Goal: Check status

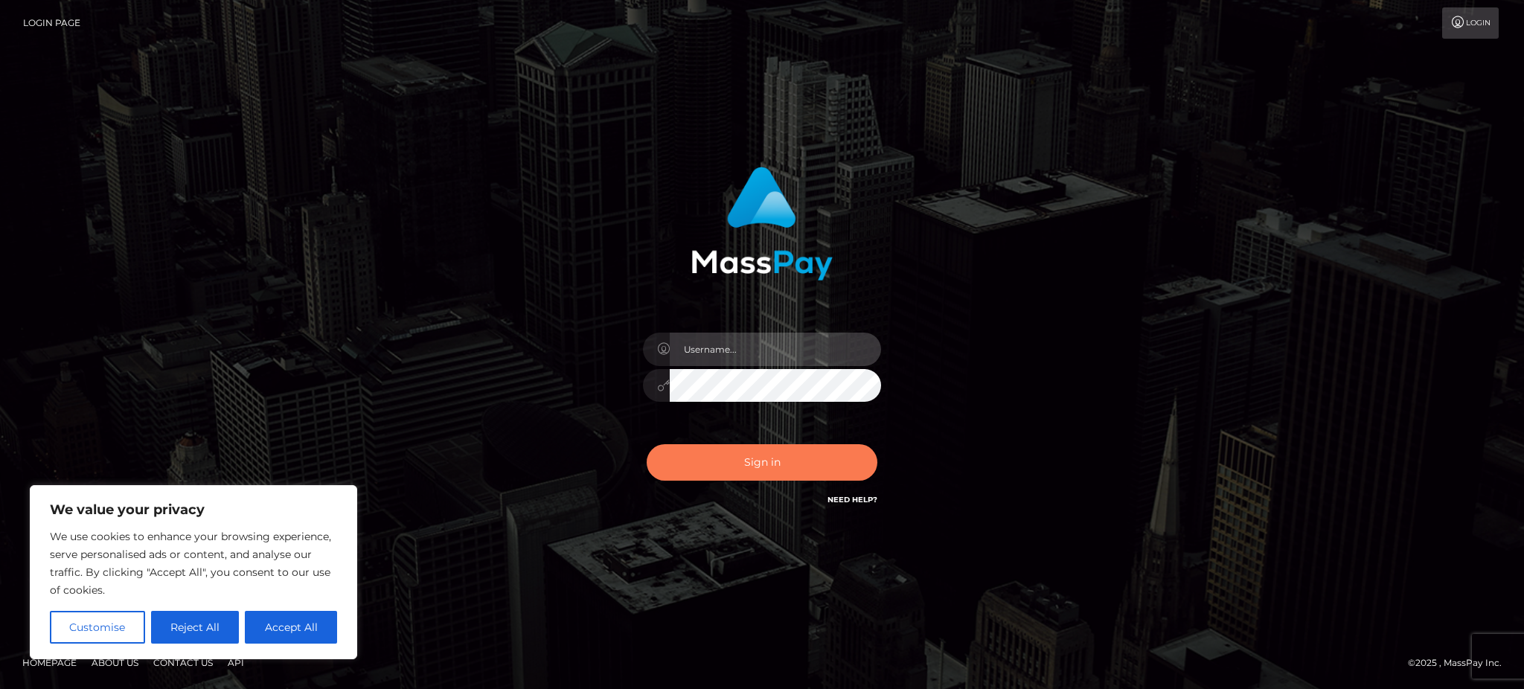
type input "Gaizelle"
click at [703, 451] on button "Sign in" at bounding box center [762, 462] width 231 height 36
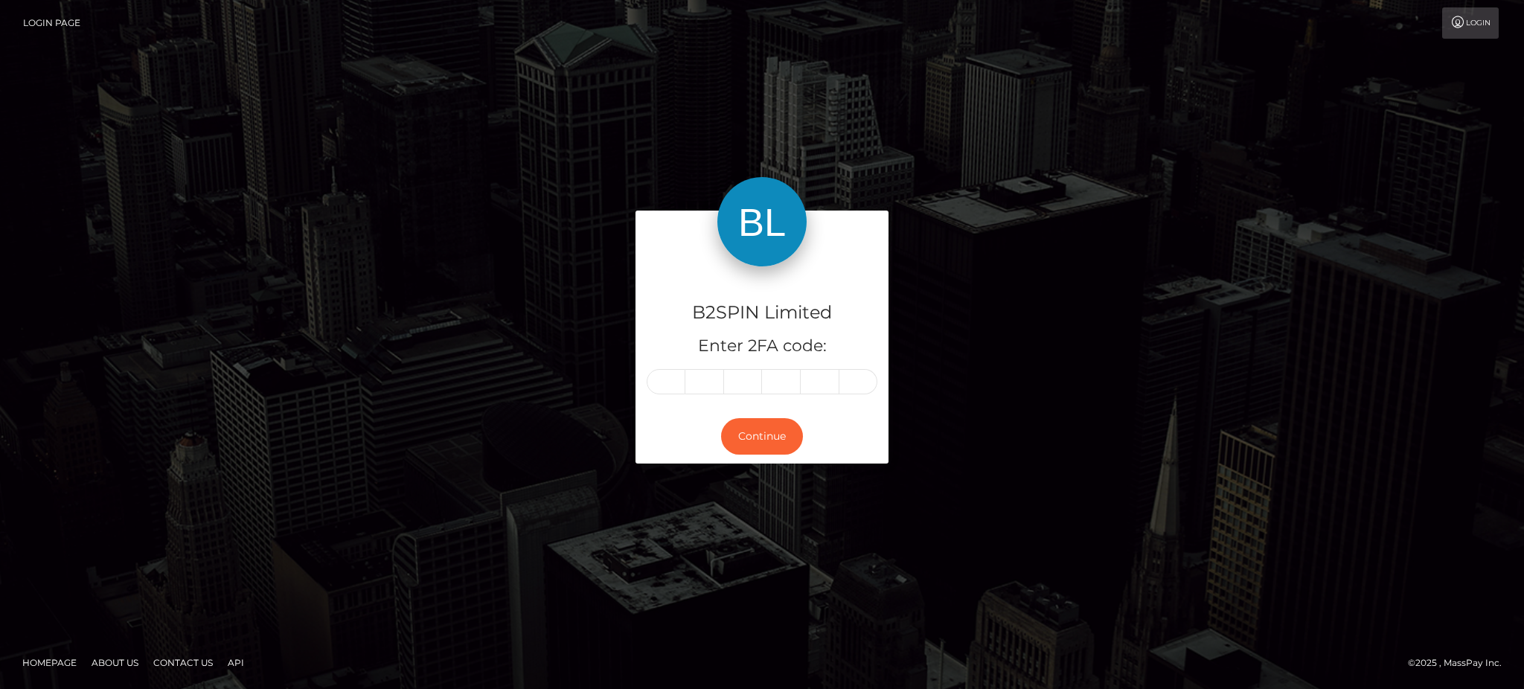
click at [663, 396] on div "B2SPIN Limited Enter 2FA code:" at bounding box center [762, 337] width 253 height 143
click at [664, 384] on input "text" at bounding box center [666, 381] width 39 height 25
type input "5"
type input "1"
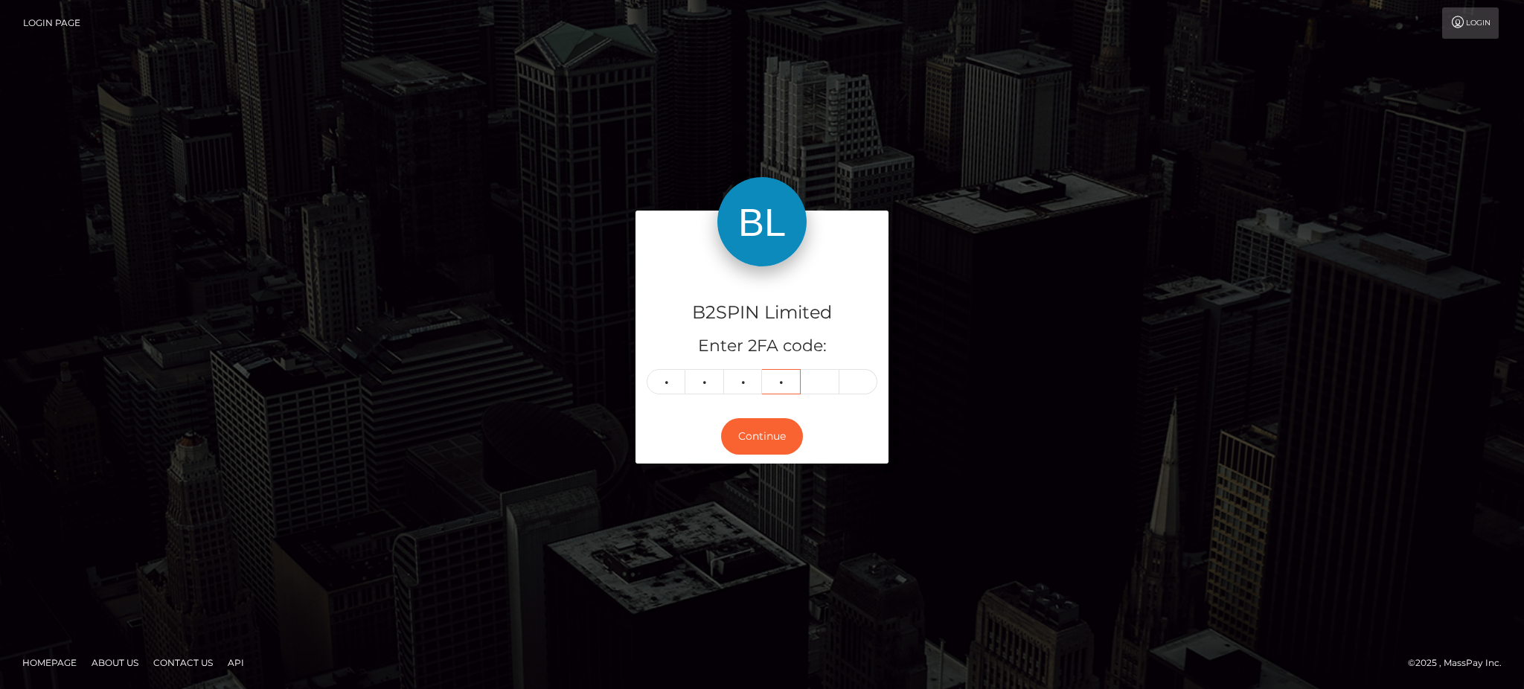
type input "5"
type input "4"
type input "5"
click at [769, 439] on button "Continue" at bounding box center [762, 436] width 82 height 36
click at [755, 440] on button "Continue" at bounding box center [762, 436] width 82 height 36
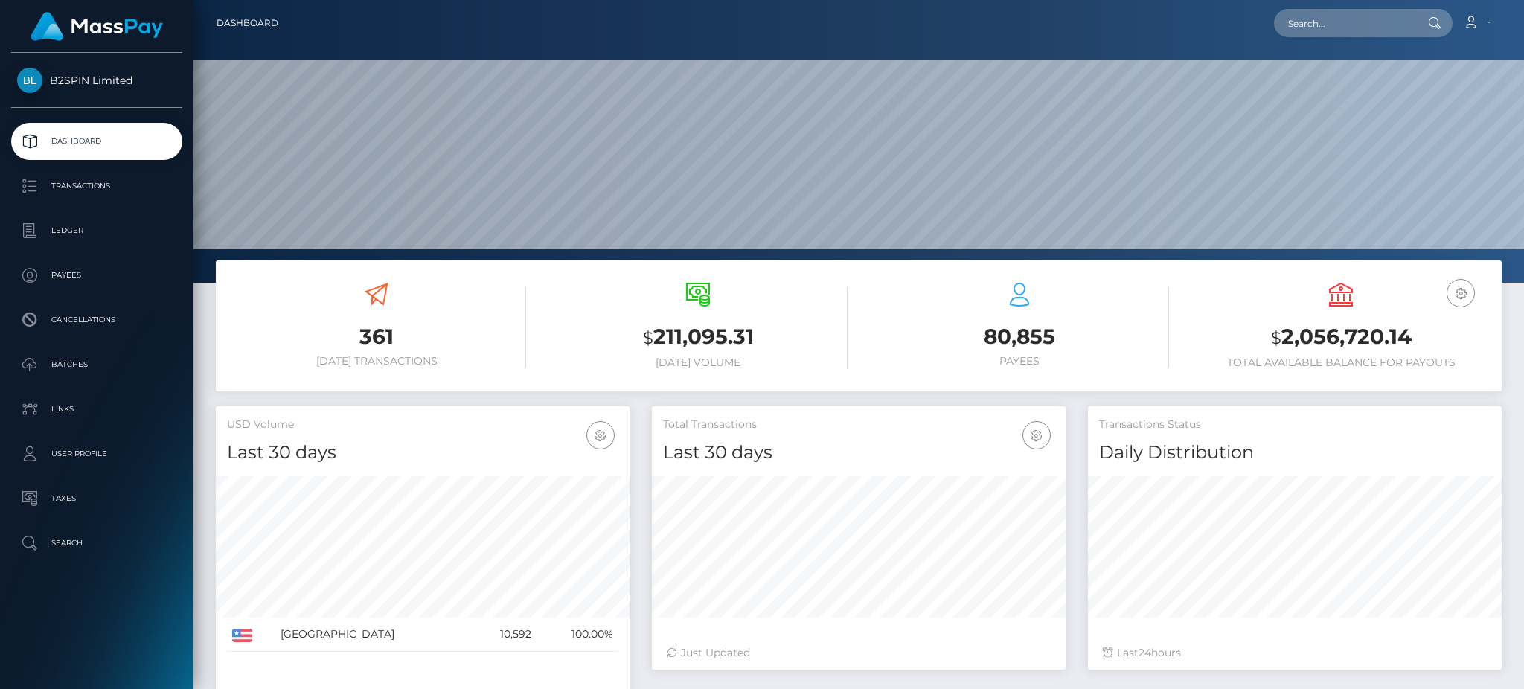
scroll to position [264, 413]
click at [1395, 338] on h3 "$ 2,056,720.14" at bounding box center [1340, 337] width 299 height 31
copy h3 "2,056,720.14"
